Goal: Task Accomplishment & Management: Complete application form

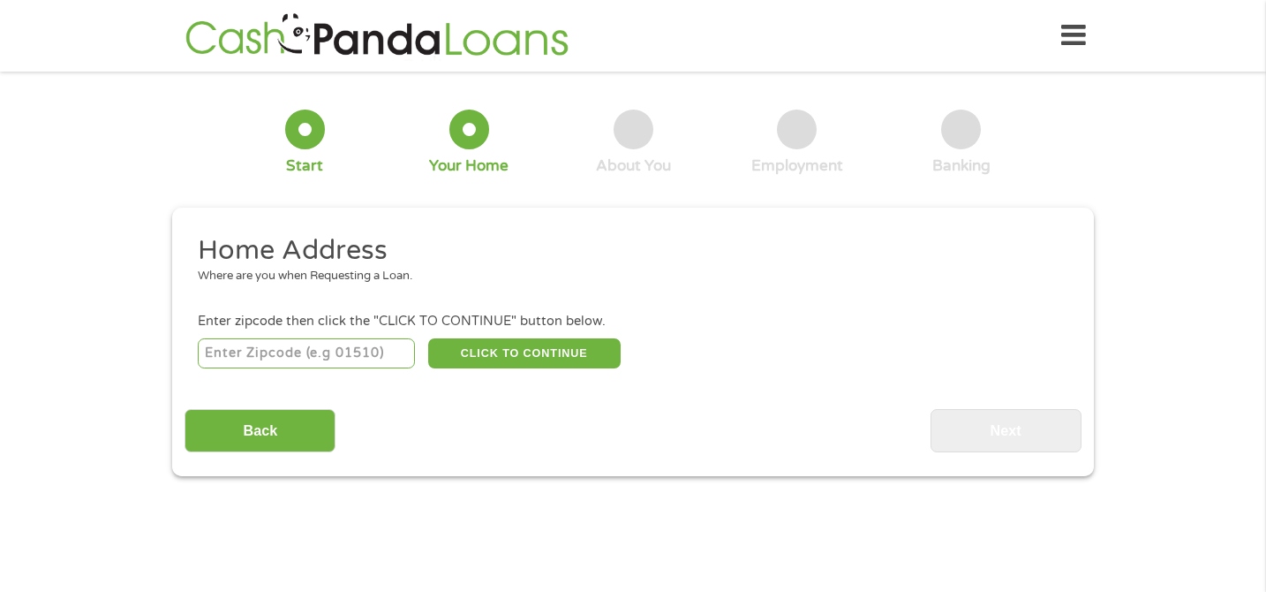
click at [375, 352] on input "number" at bounding box center [307, 353] width 218 height 30
type input "79904"
select select "[US_STATE]"
click at [489, 342] on button "CLICK TO CONTINUE" at bounding box center [524, 353] width 193 height 30
type input "79904"
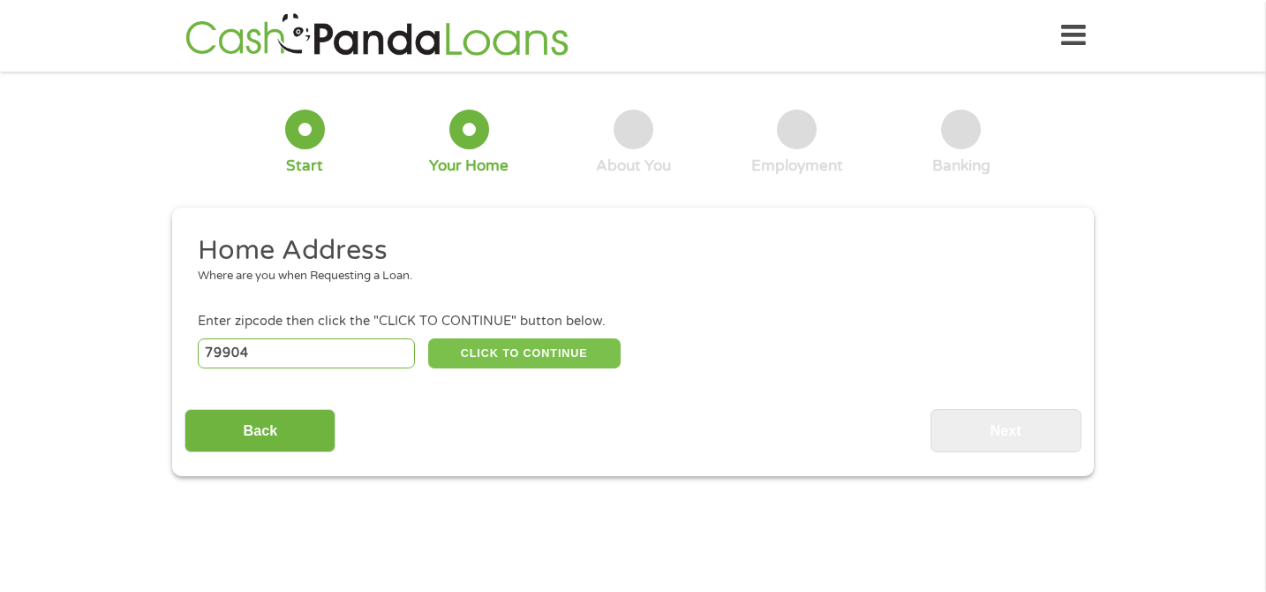
type input "[GEOGRAPHIC_DATA]"
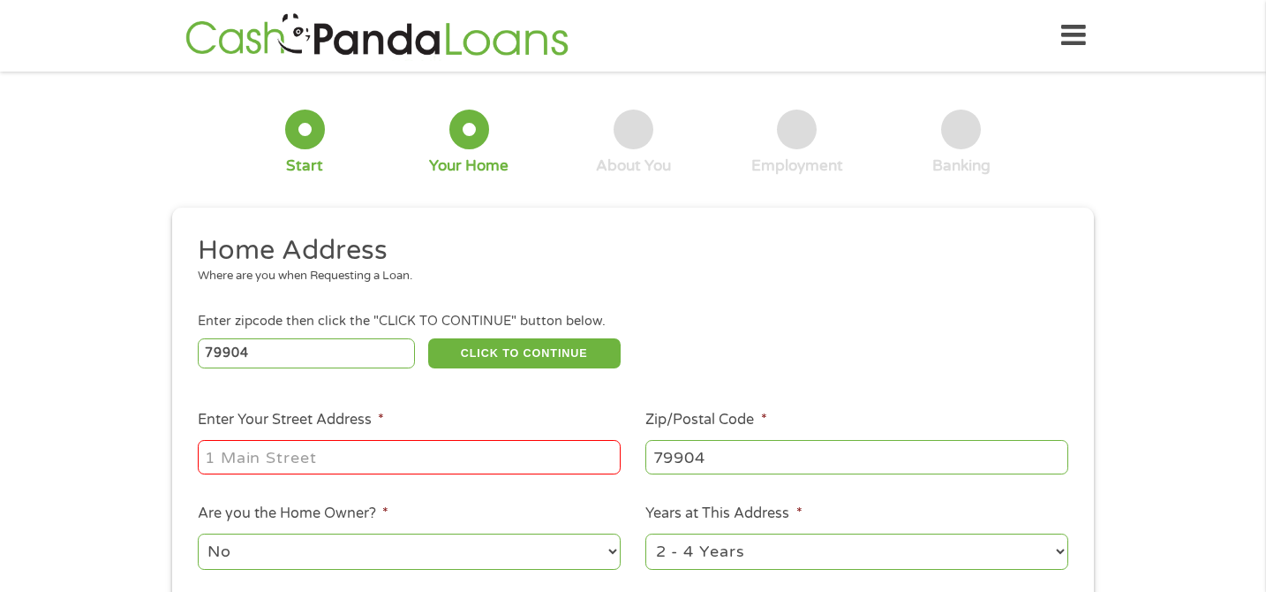
click at [420, 472] on input "Enter Your Street Address *" at bounding box center [409, 457] width 423 height 34
type input "[STREET_ADDRESS]"
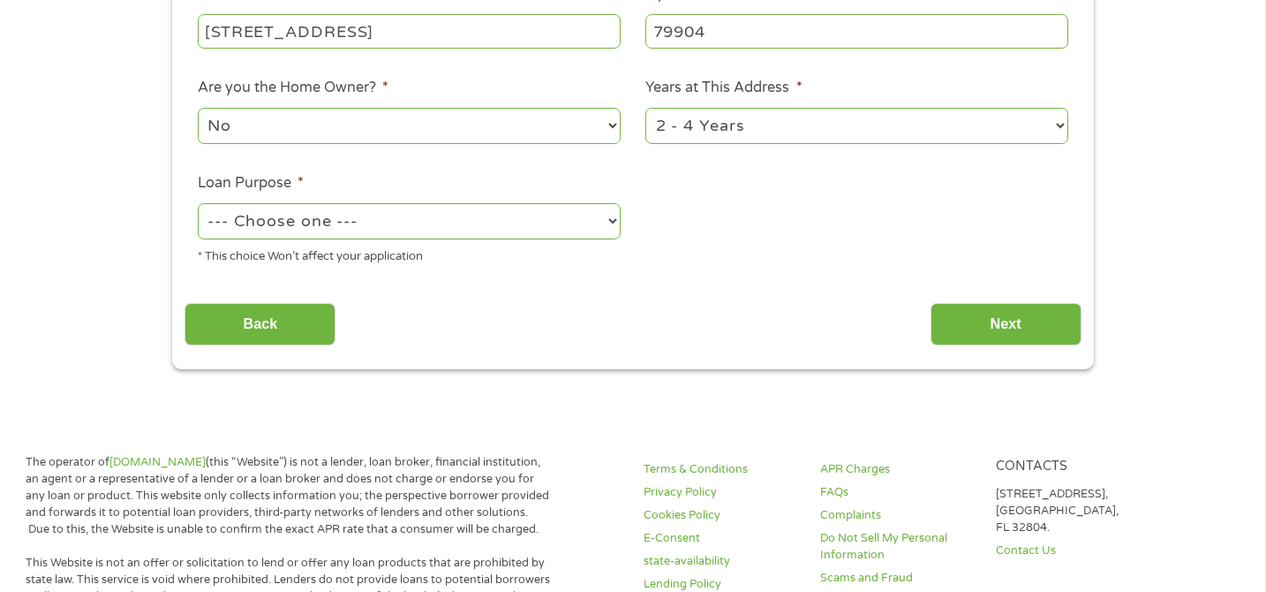
scroll to position [452, 0]
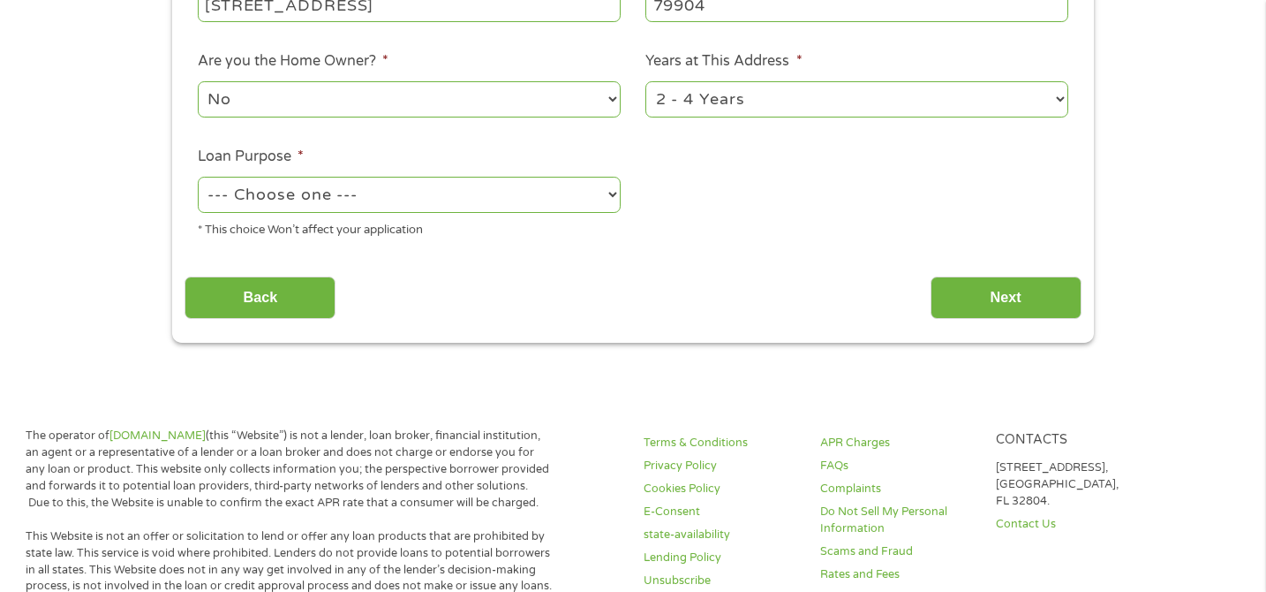
click at [606, 195] on select "--- Choose one --- Pay Bills Debt Consolidation Home Improvement Major Purchase…" at bounding box center [409, 195] width 423 height 36
select select "other"
click at [940, 311] on input "Next" at bounding box center [1006, 297] width 151 height 43
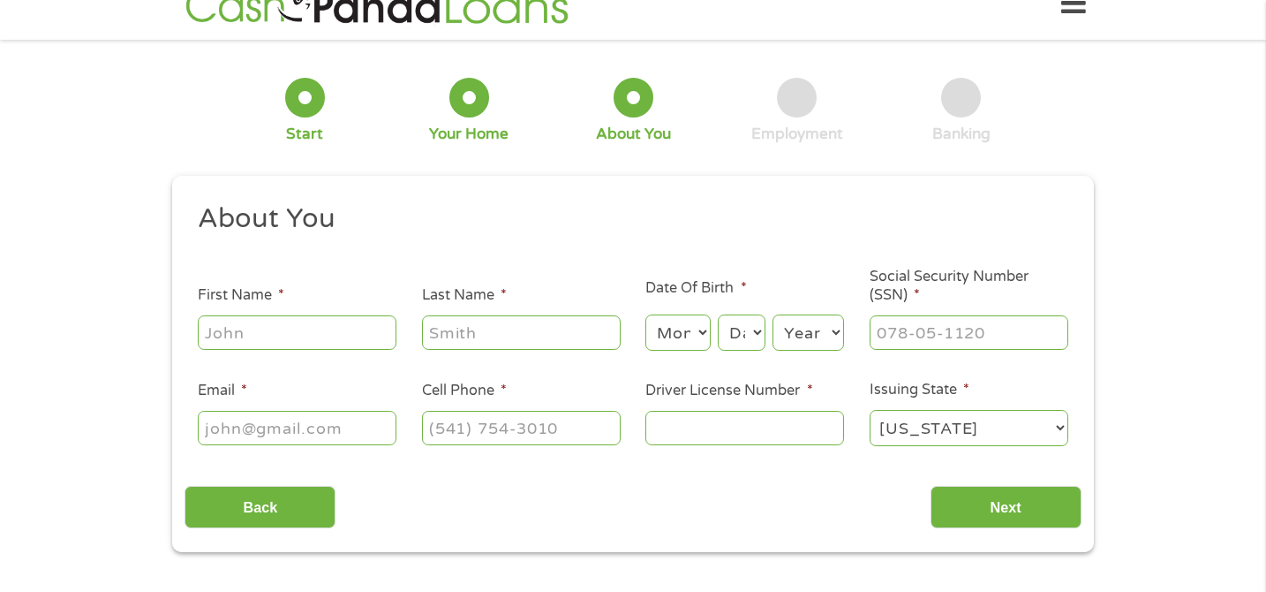
scroll to position [0, 0]
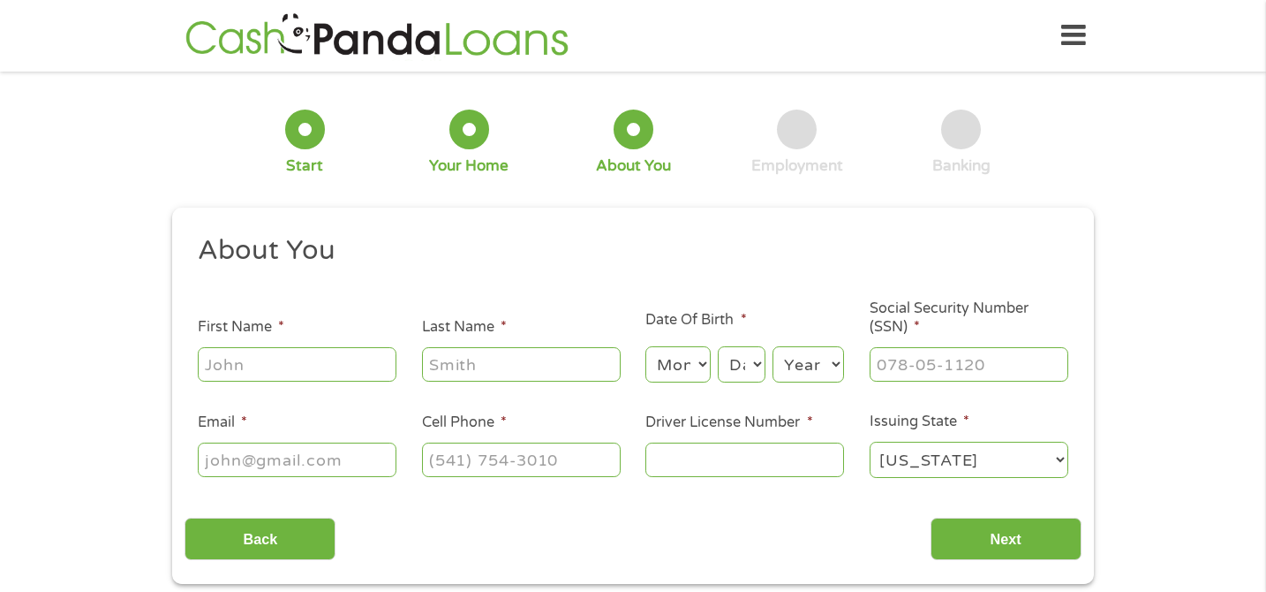
click at [384, 358] on input "First Name *" at bounding box center [297, 364] width 199 height 34
type input "Aliqua"
type input "Schoclet"
type input "[EMAIL_ADDRESS][DOMAIN_NAME]"
type input "[PHONE_NUMBER]"
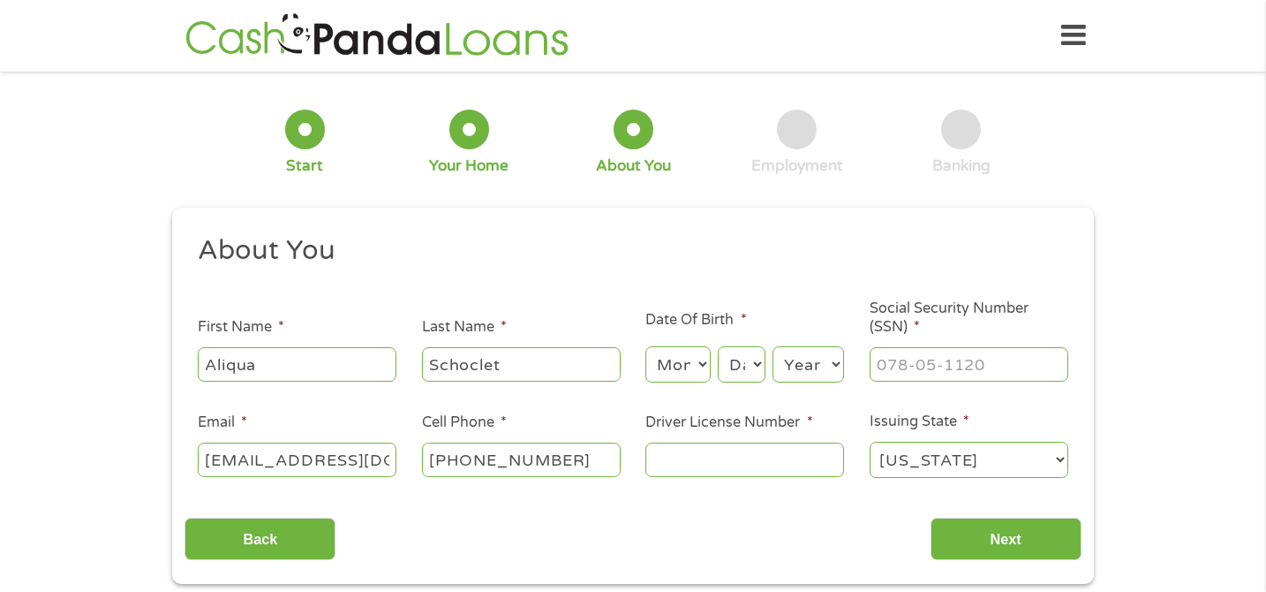
click at [700, 369] on select "Month 1 2 3 4 5 6 7 8 9 10 11 12" at bounding box center [678, 364] width 64 height 36
select select "9"
click at [760, 365] on select "Day 1 2 3 4 5 6 7 8 9 10 11 12 13 14 15 16 17 18 19 20 21 22 23 24 25 26 27 28 …" at bounding box center [742, 364] width 48 height 36
select select "22"
click at [832, 363] on select "Year [DATE] 2006 2005 2004 2003 2002 2001 2000 1999 1998 1997 1996 1995 1994 19…" at bounding box center [809, 364] width 72 height 36
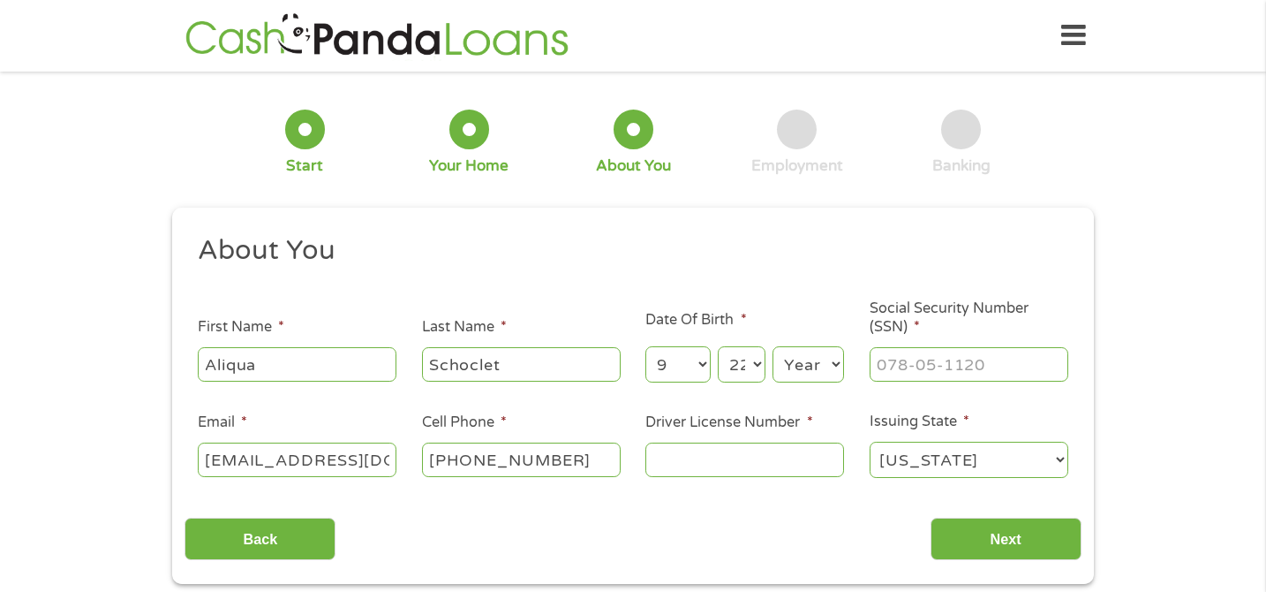
select select "1989"
click at [901, 365] on input "Social Security Number (SSN) *" at bounding box center [969, 364] width 199 height 34
type input "634-12-2793"
click at [773, 467] on input "Driver License Number *" at bounding box center [745, 459] width 199 height 34
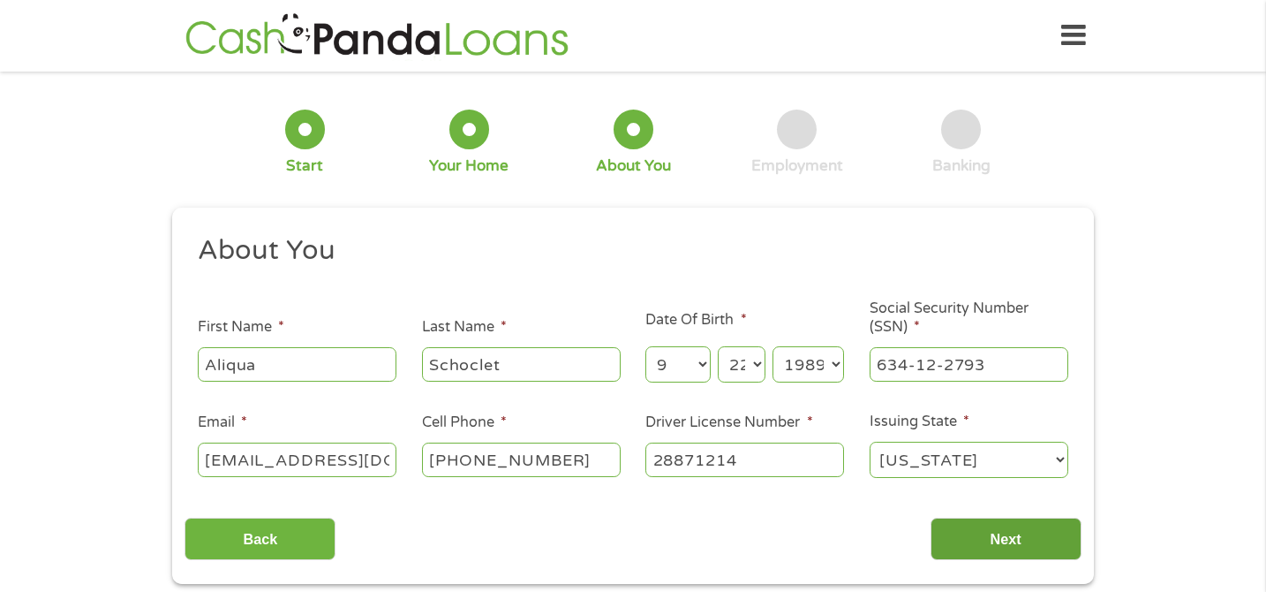
type input "28871214"
click at [991, 541] on input "Next" at bounding box center [1006, 539] width 151 height 43
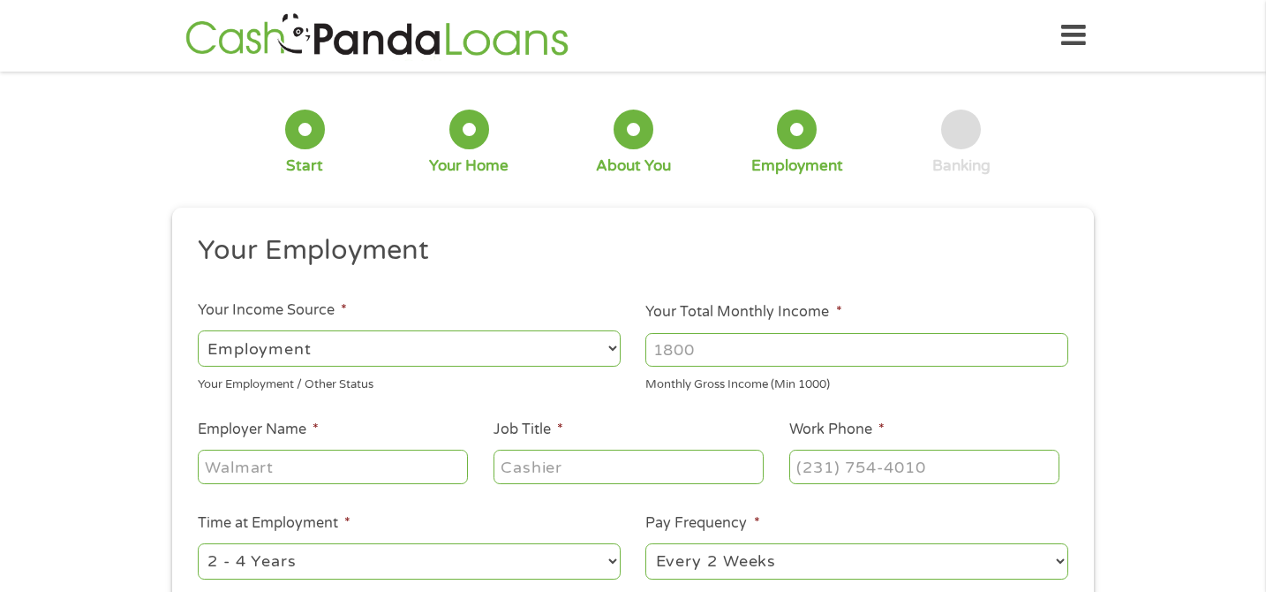
scroll to position [7, 7]
click at [737, 353] on input "Your Total Monthly Income *" at bounding box center [857, 350] width 423 height 34
type input "1200"
click at [460, 465] on input "Employer Name *" at bounding box center [333, 467] width 270 height 34
type input "dennys"
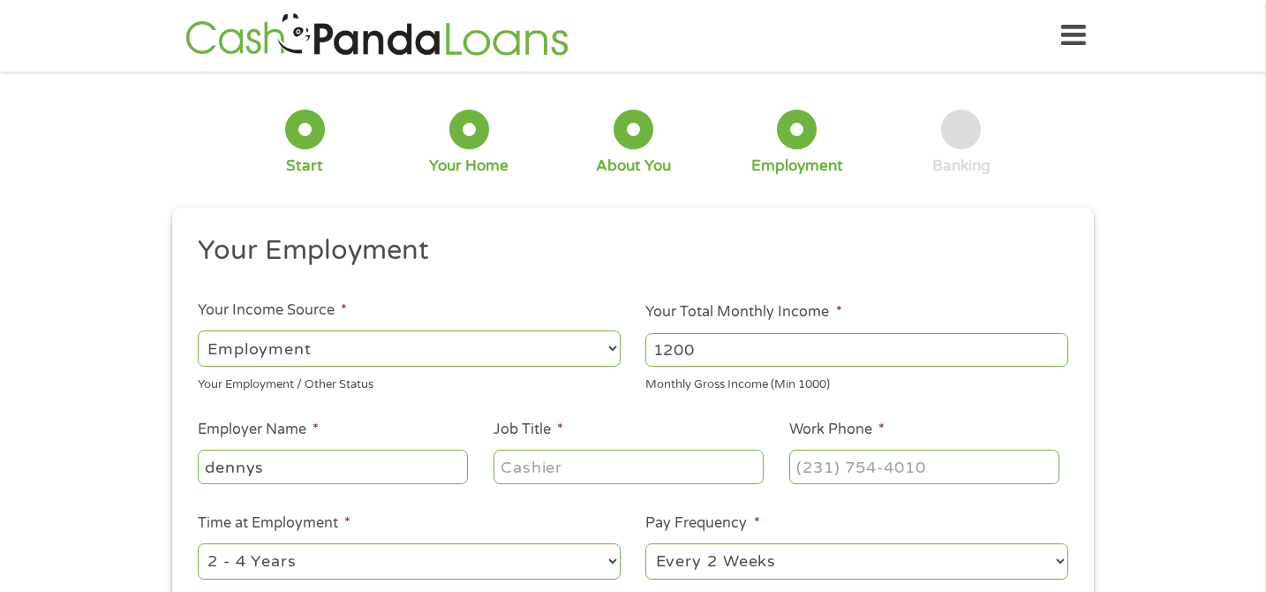
click at [599, 459] on input "Job Title *" at bounding box center [629, 467] width 270 height 34
type input "cook"
type input "[PHONE_NUMBER]"
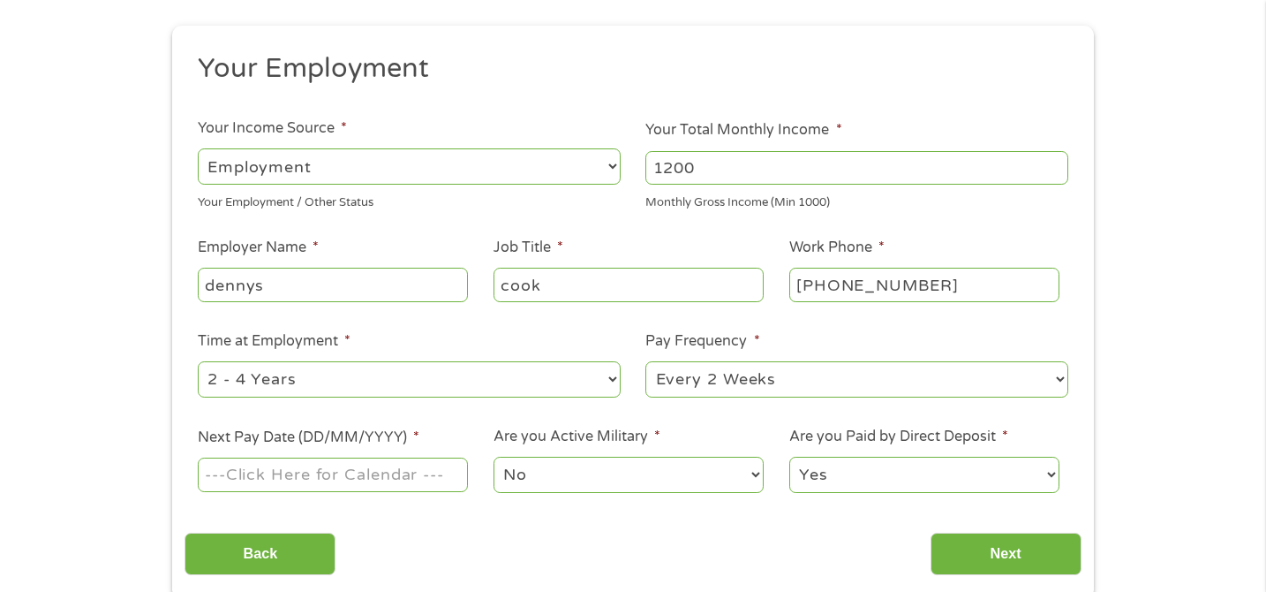
scroll to position [184, 0]
click at [359, 467] on input "Next Pay Date (DD/MM/YYYY) *" at bounding box center [333, 473] width 270 height 34
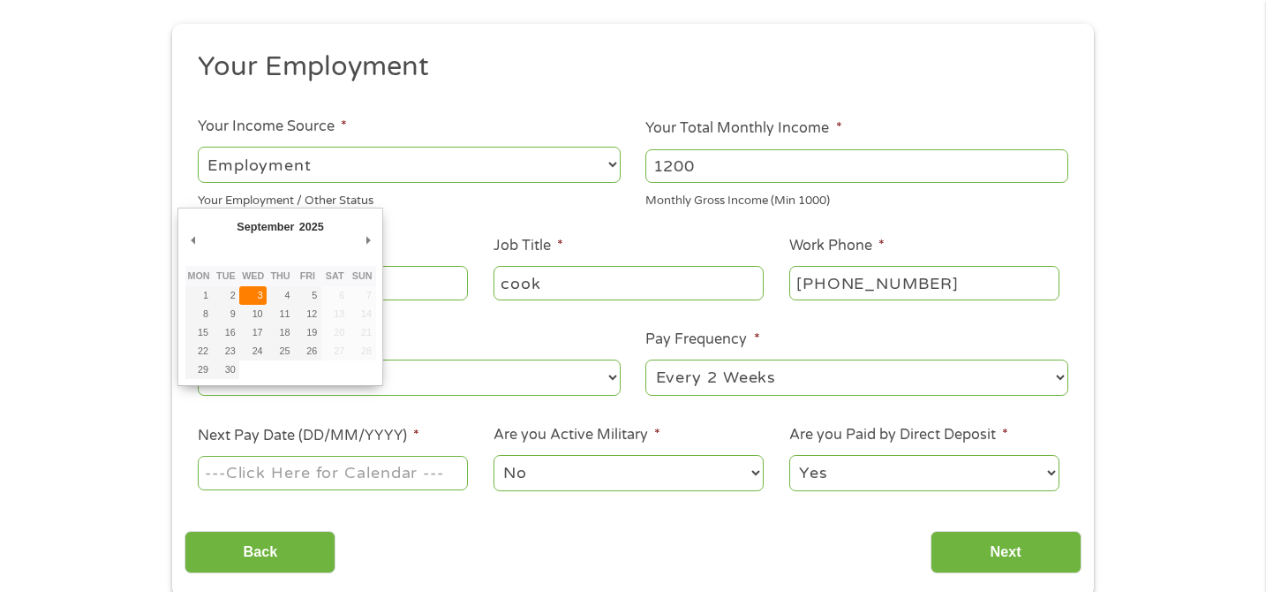
type input "[DATE]"
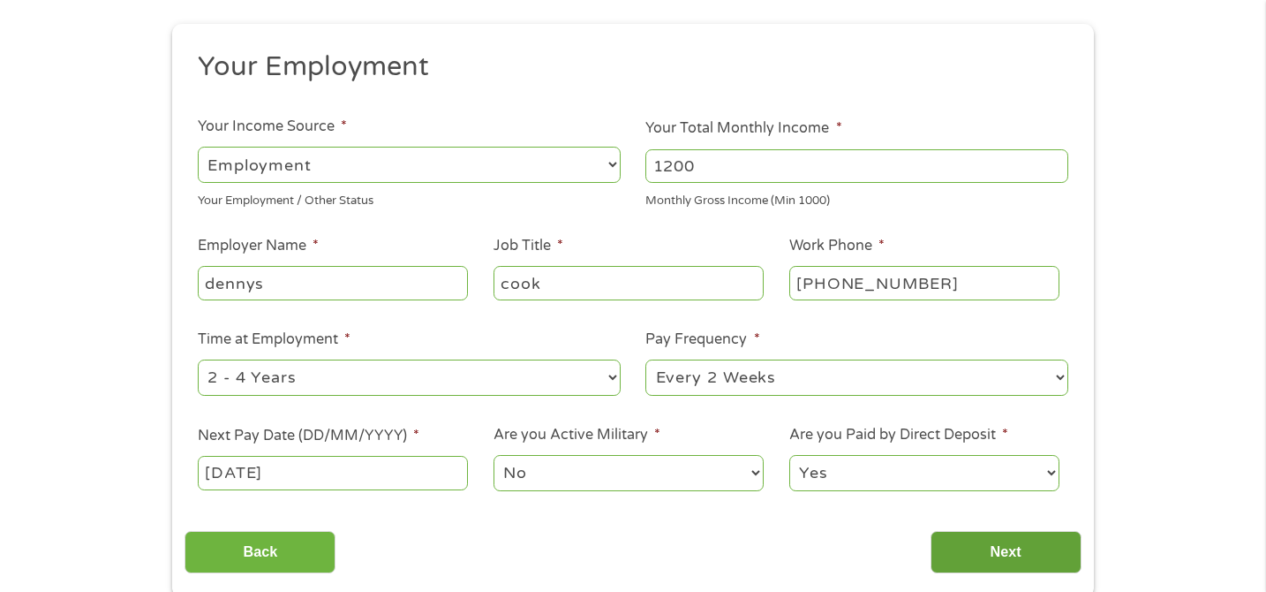
click at [994, 547] on input "Next" at bounding box center [1006, 552] width 151 height 43
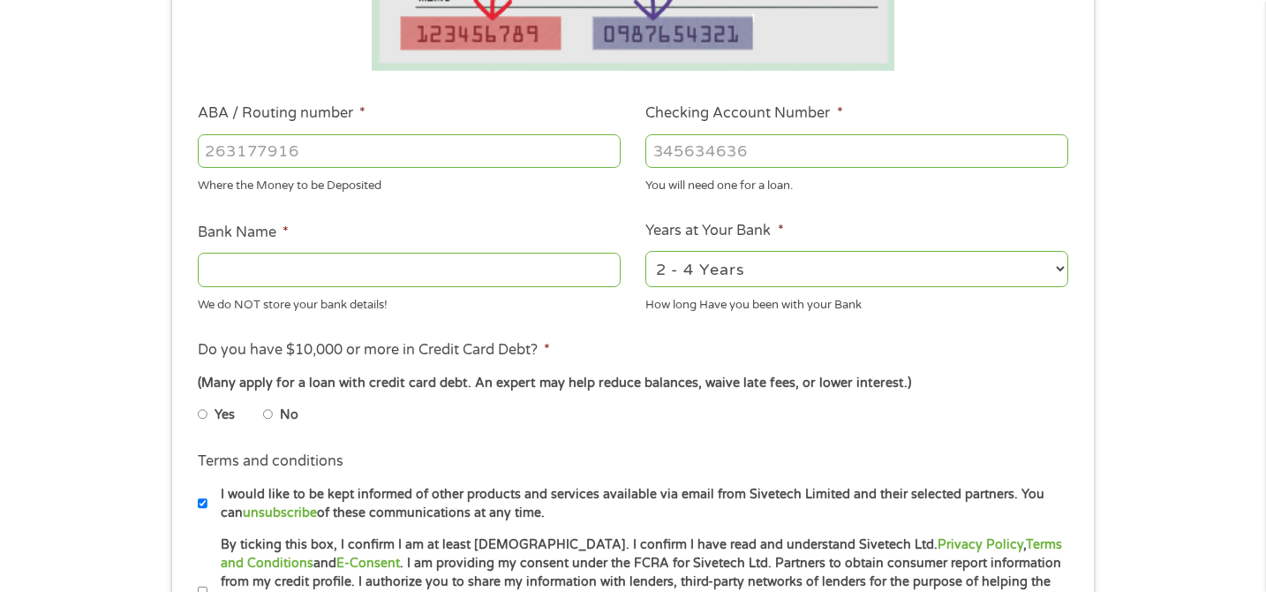
scroll to position [511, 0]
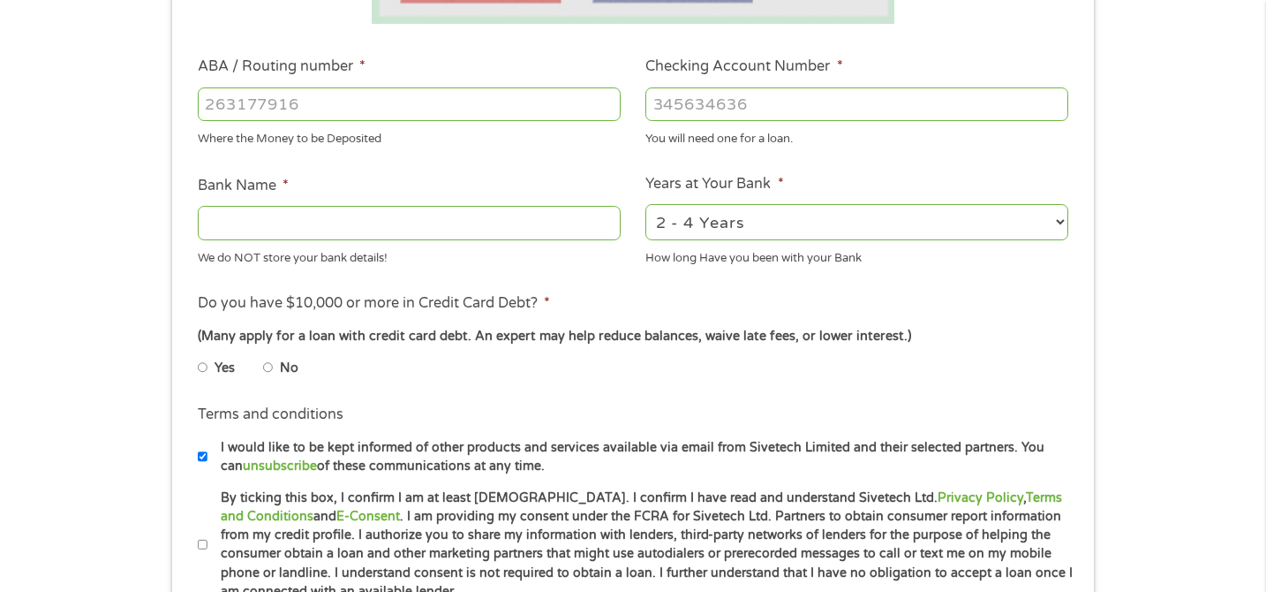
click at [484, 114] on input "ABA / Routing number *" at bounding box center [409, 104] width 423 height 34
type input "256074974"
type input "NAVY FEDERAL CREDIT UNION"
type input "256074974"
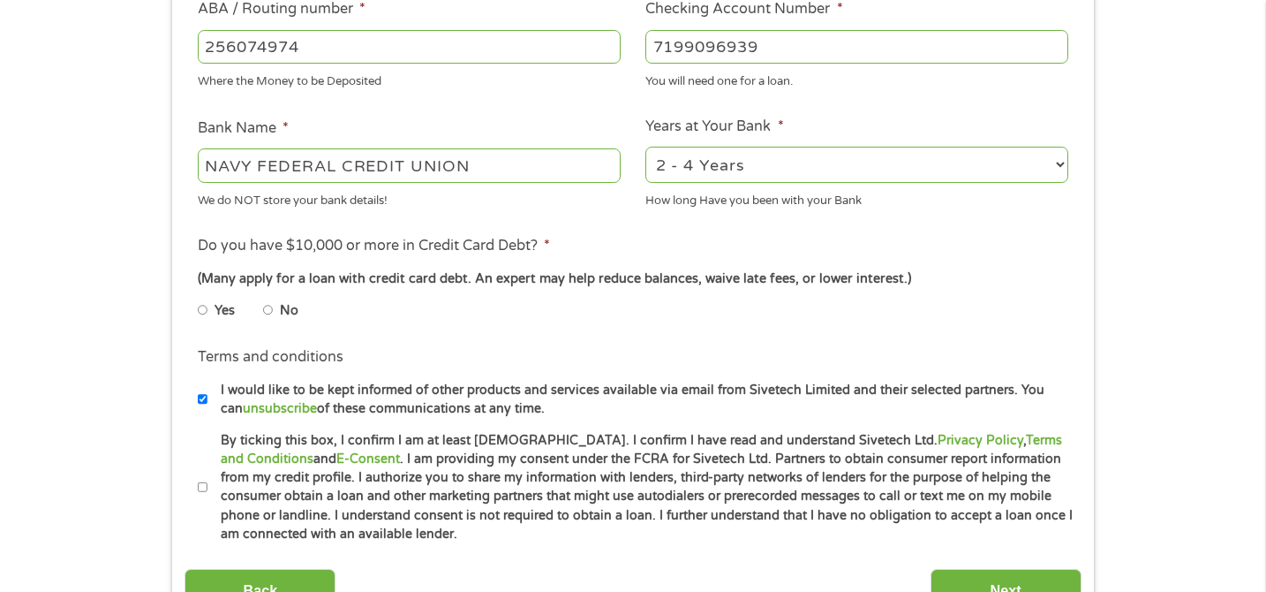
scroll to position [576, 0]
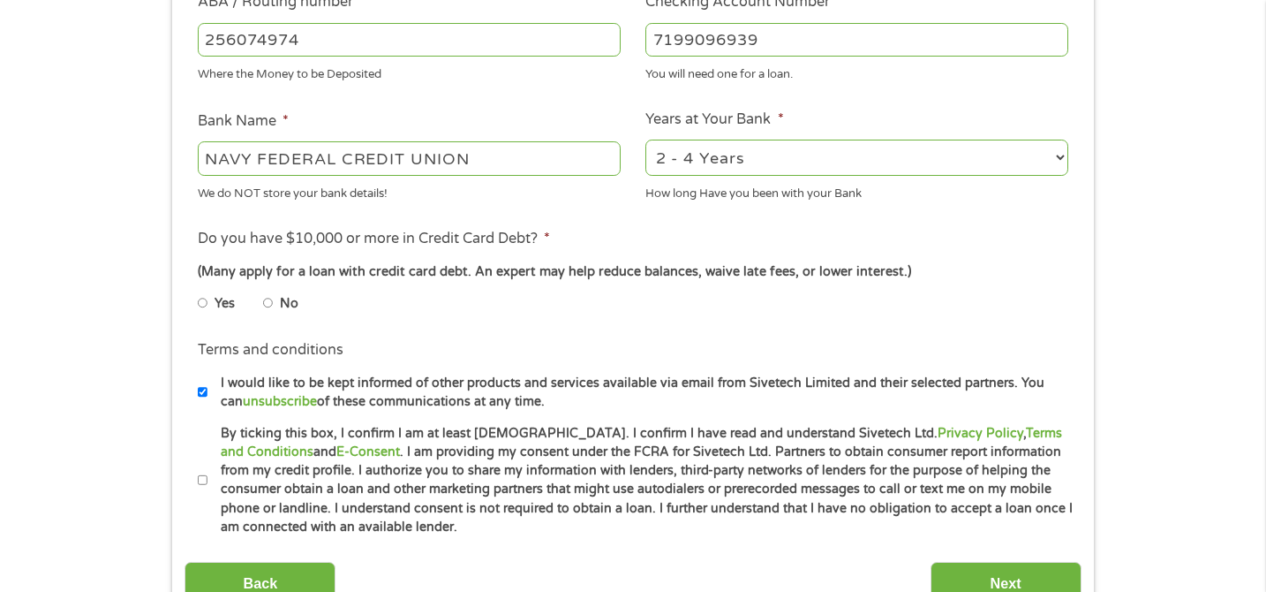
type input "7199096939"
click at [270, 301] on input "No" at bounding box center [268, 303] width 11 height 28
radio input "true"
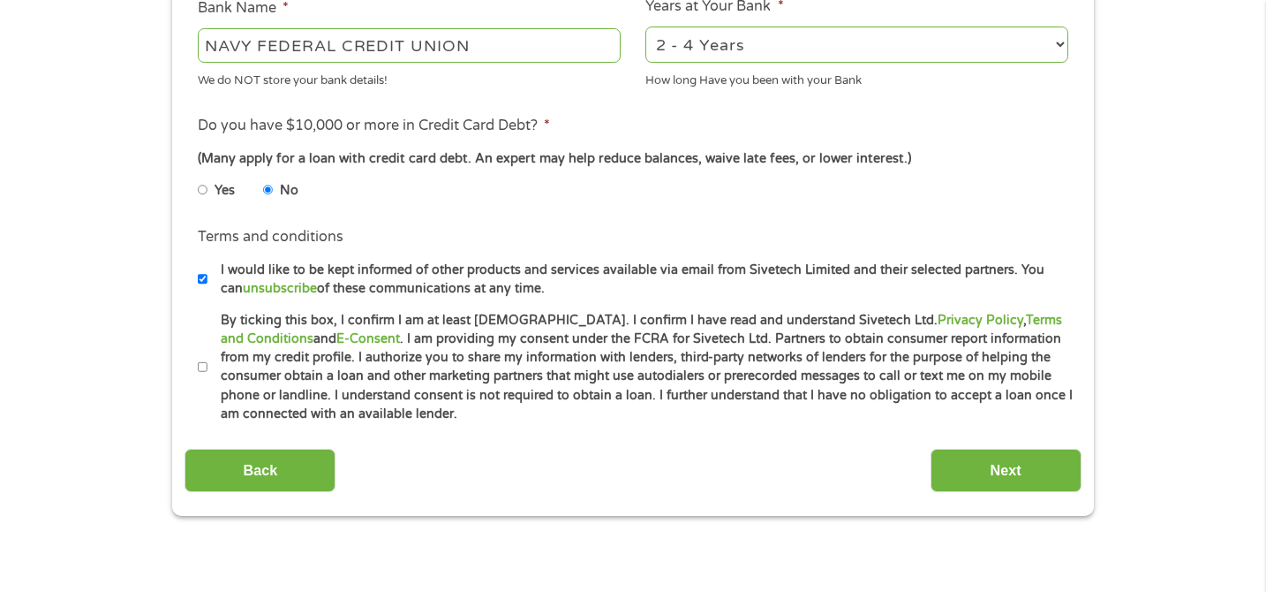
scroll to position [752, 0]
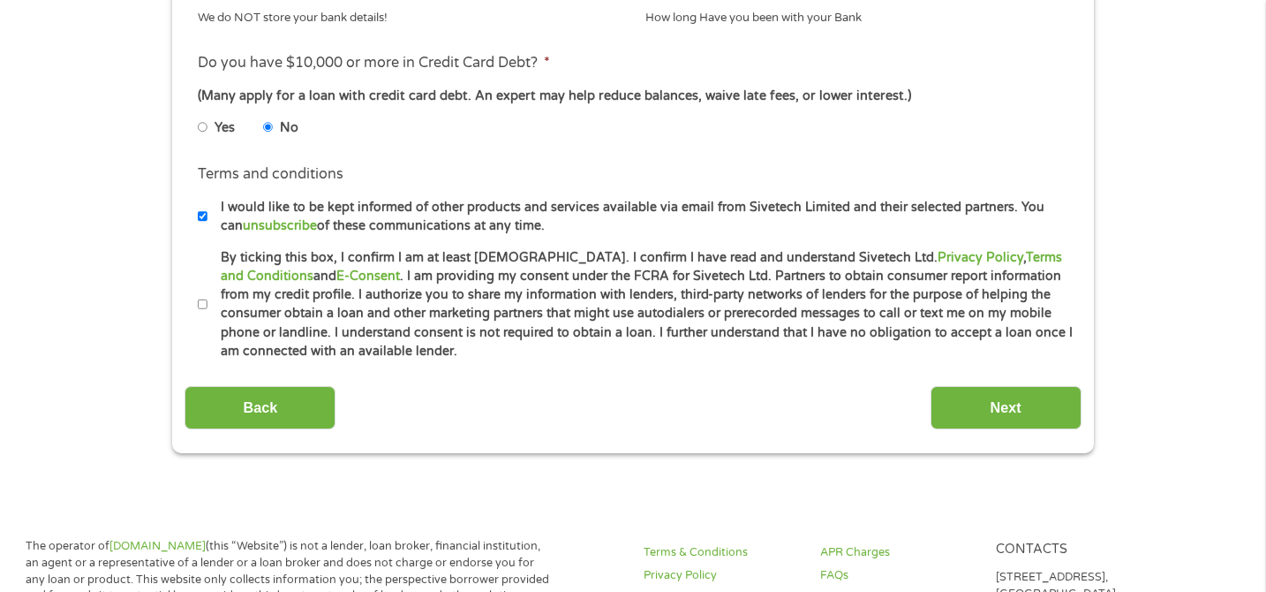
click at [201, 307] on input "By ticking this box, I confirm I am at least [DEMOGRAPHIC_DATA]. I confirm I ha…" at bounding box center [203, 305] width 11 height 28
checkbox input "true"
click at [961, 398] on input "Next" at bounding box center [1006, 407] width 151 height 43
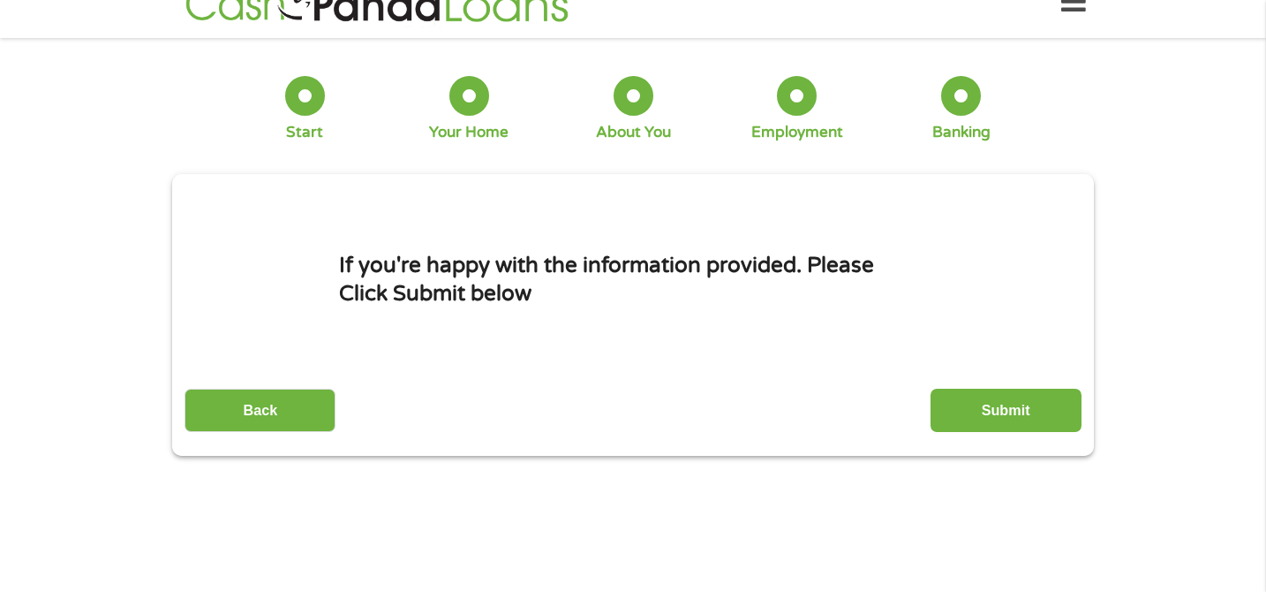
scroll to position [0, 0]
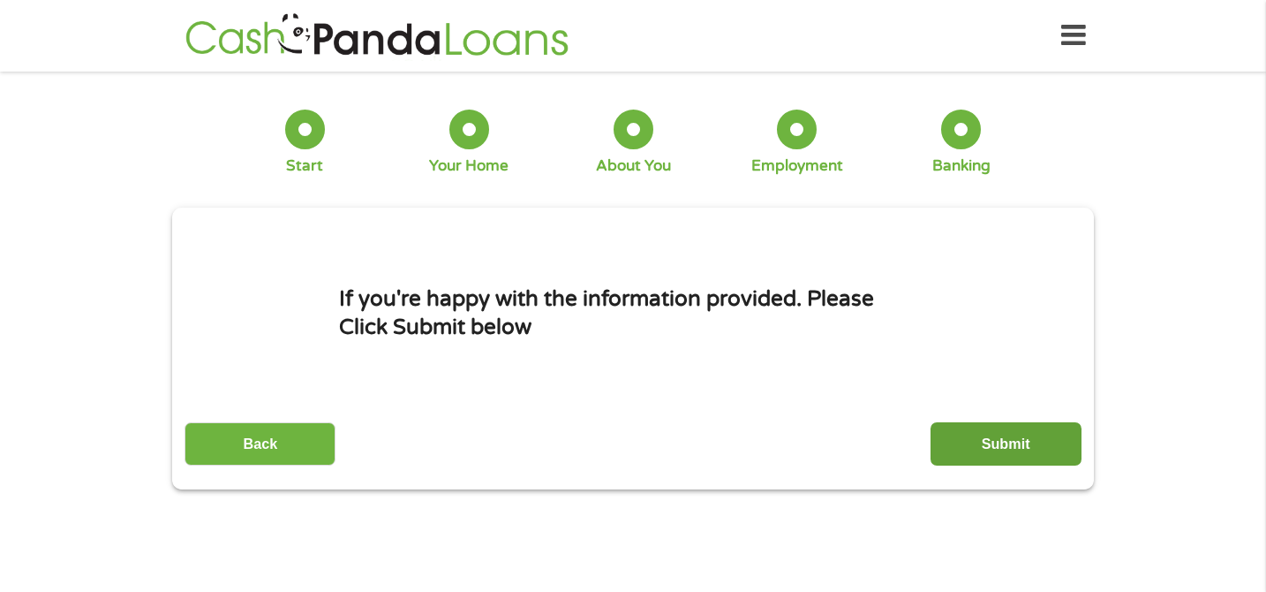
click at [942, 442] on input "Submit" at bounding box center [1006, 443] width 151 height 43
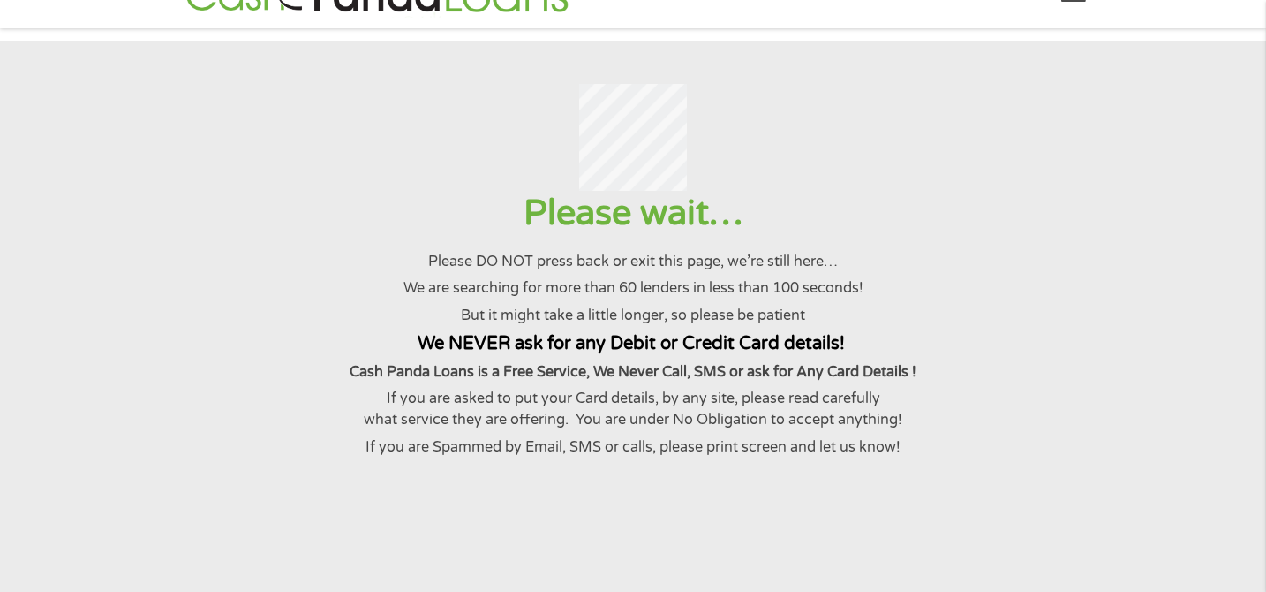
scroll to position [47, 0]
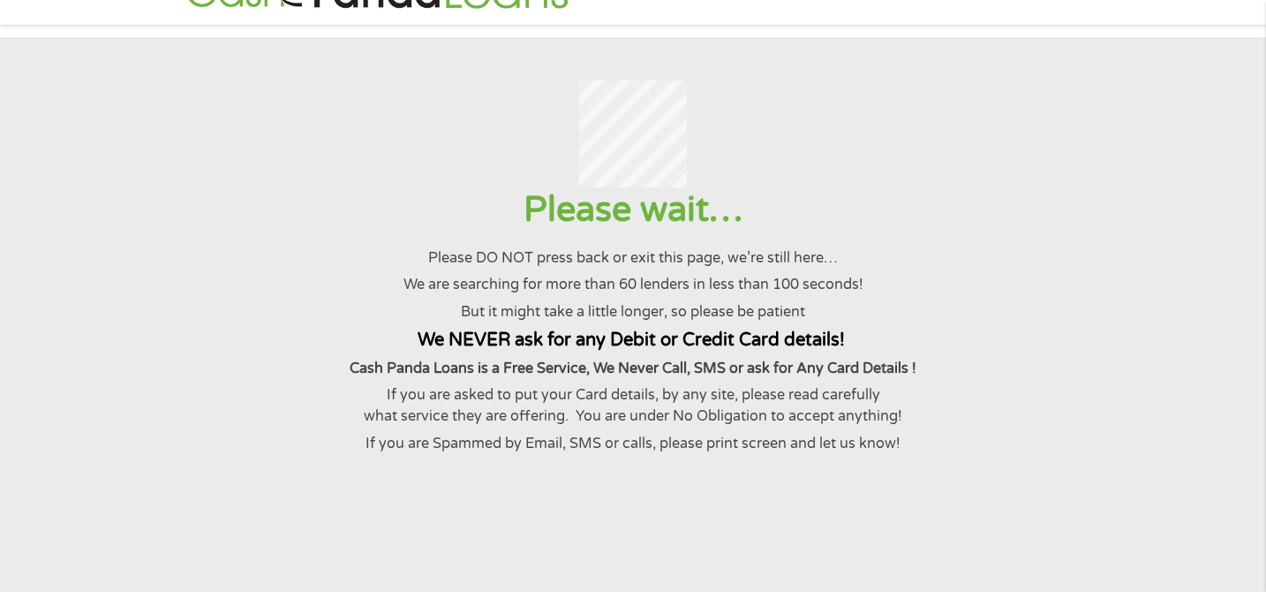
click at [942, 442] on div "Please wait… Please DO NOT press back or exit this page, we’re still here… We a…" at bounding box center [632, 320] width 1223 height 266
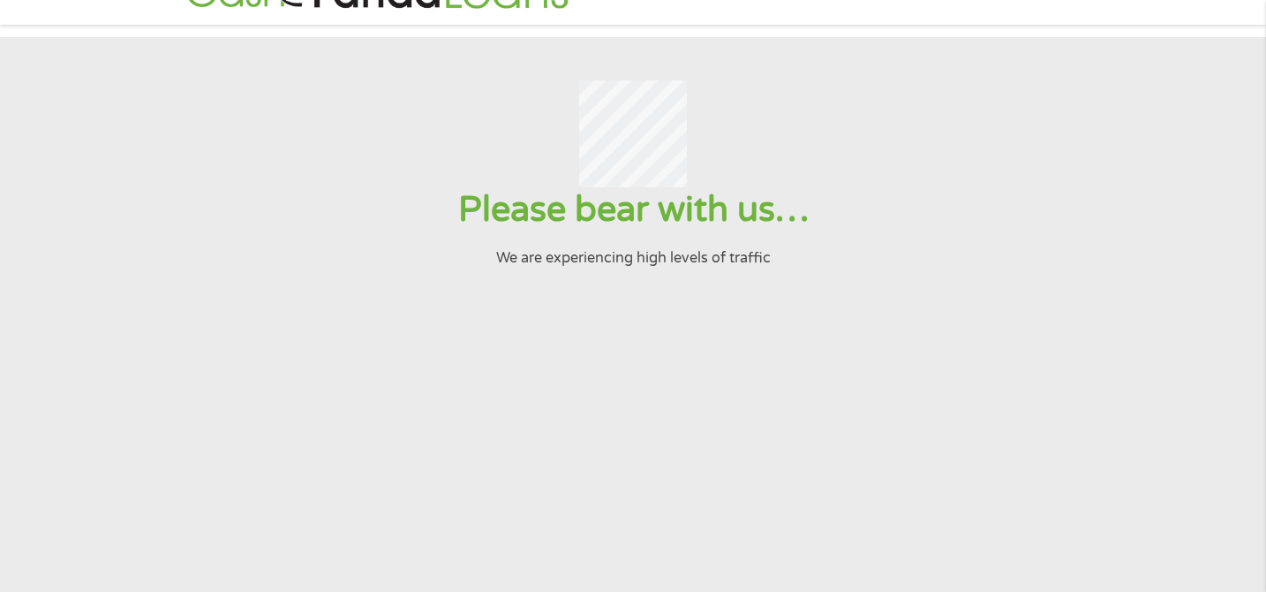
scroll to position [0, 0]
